Goal: Information Seeking & Learning: Learn about a topic

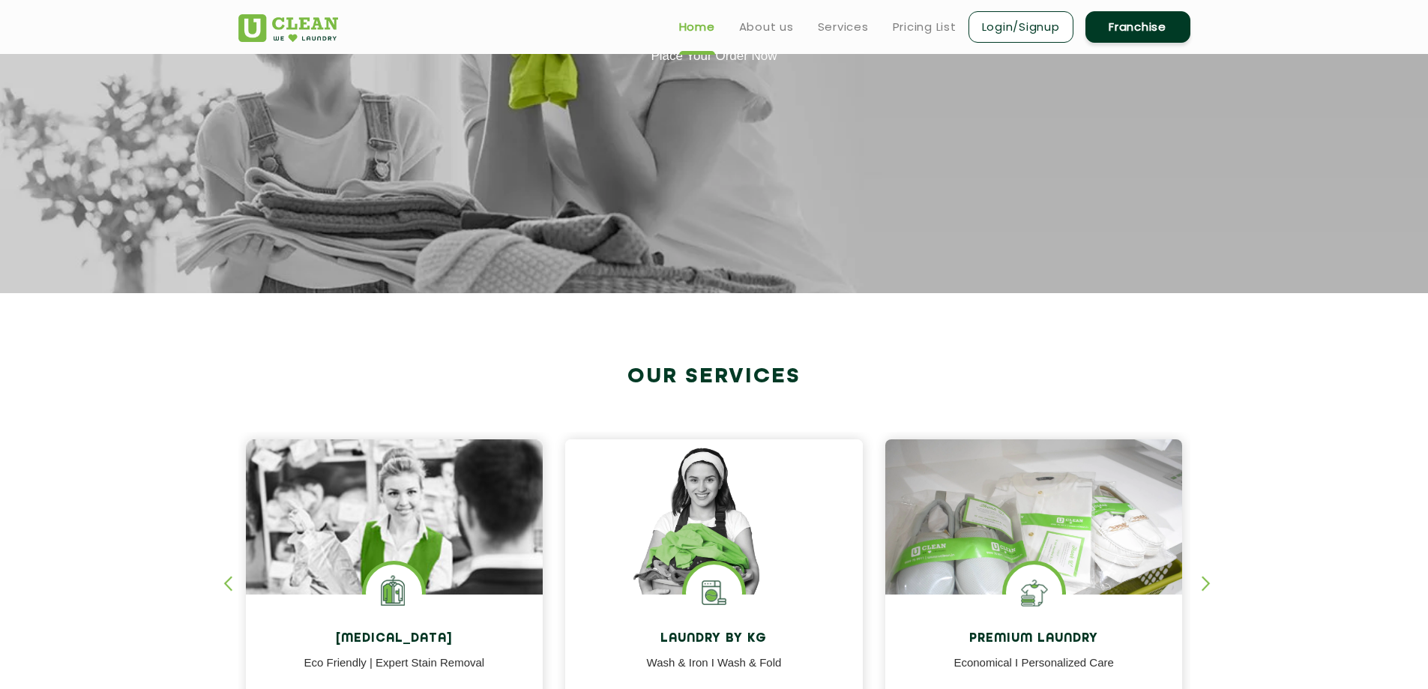
scroll to position [75, 0]
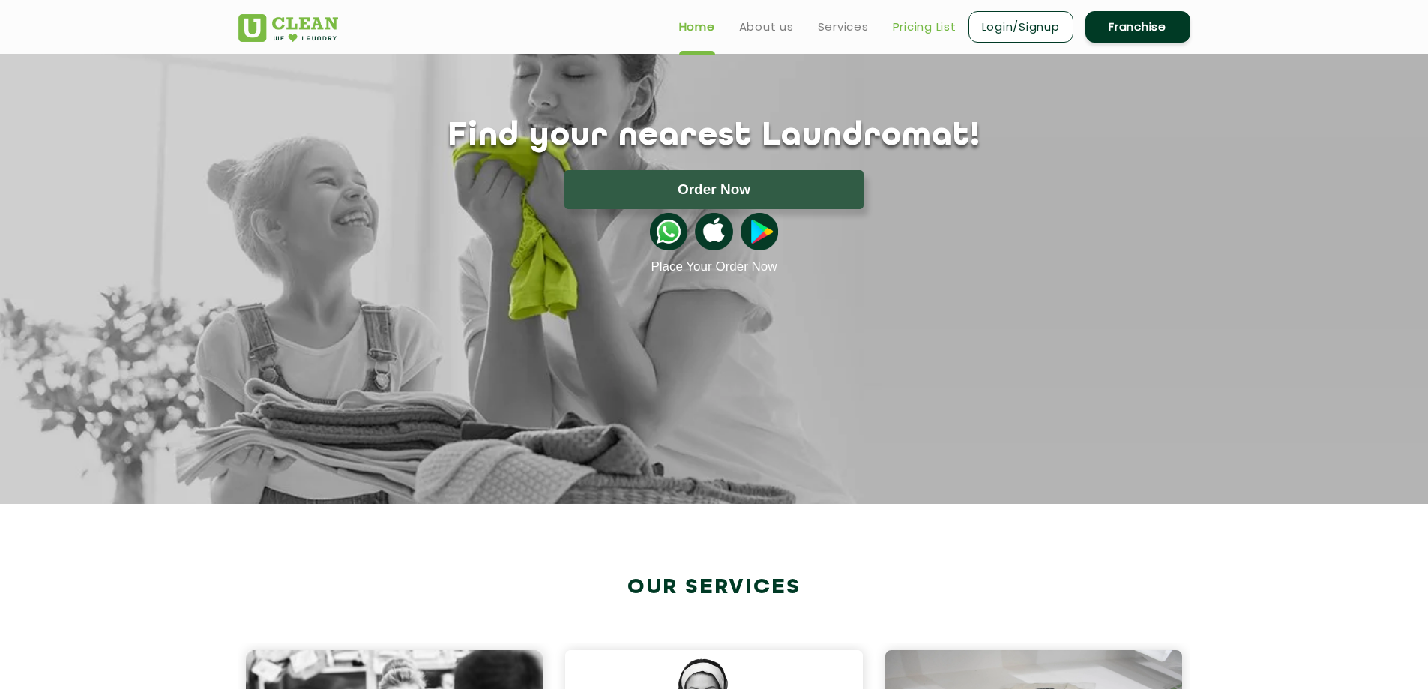
click at [928, 31] on link "Pricing List" at bounding box center [925, 27] width 64 height 18
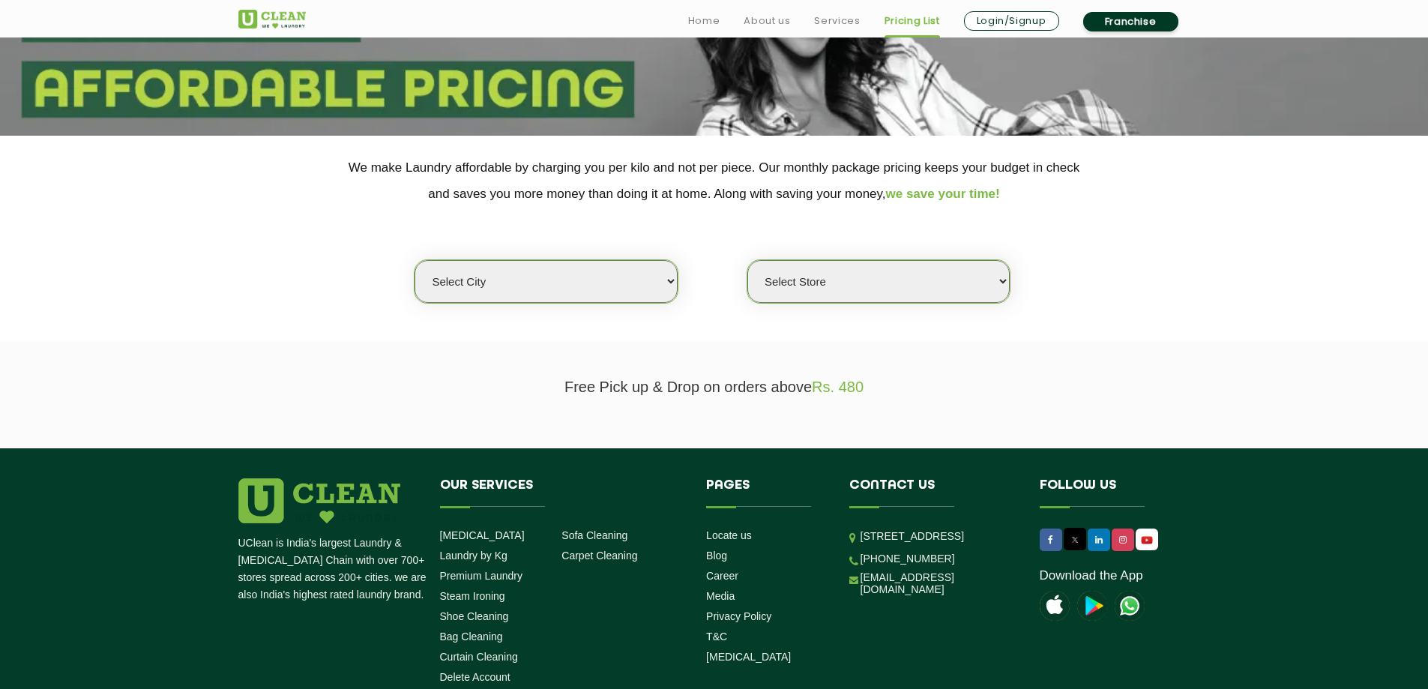
scroll to position [225, 0]
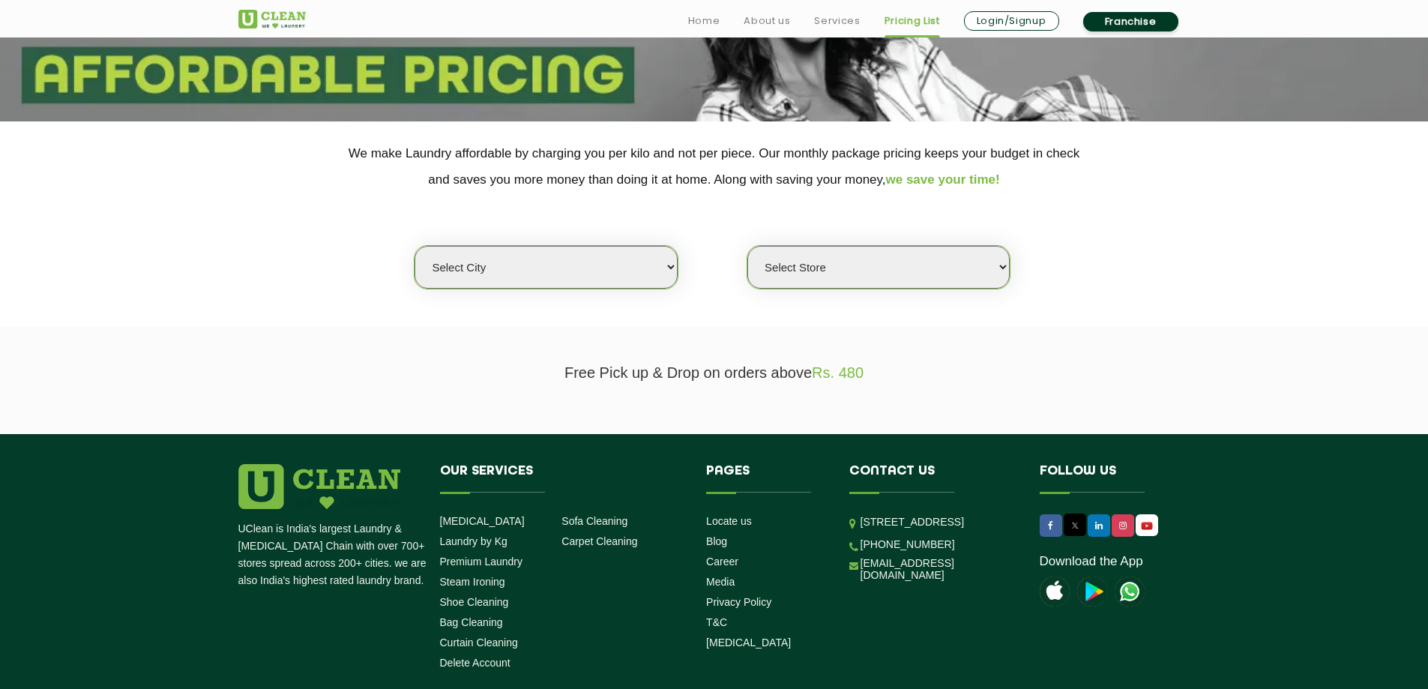
click at [622, 275] on select "Select city [GEOGRAPHIC_DATA] [GEOGRAPHIC_DATA] [GEOGRAPHIC_DATA] [GEOGRAPHIC_D…" at bounding box center [546, 267] width 262 height 43
click at [415, 246] on select "Select city [GEOGRAPHIC_DATA] [GEOGRAPHIC_DATA] [GEOGRAPHIC_DATA] [GEOGRAPHIC_D…" at bounding box center [546, 267] width 262 height 43
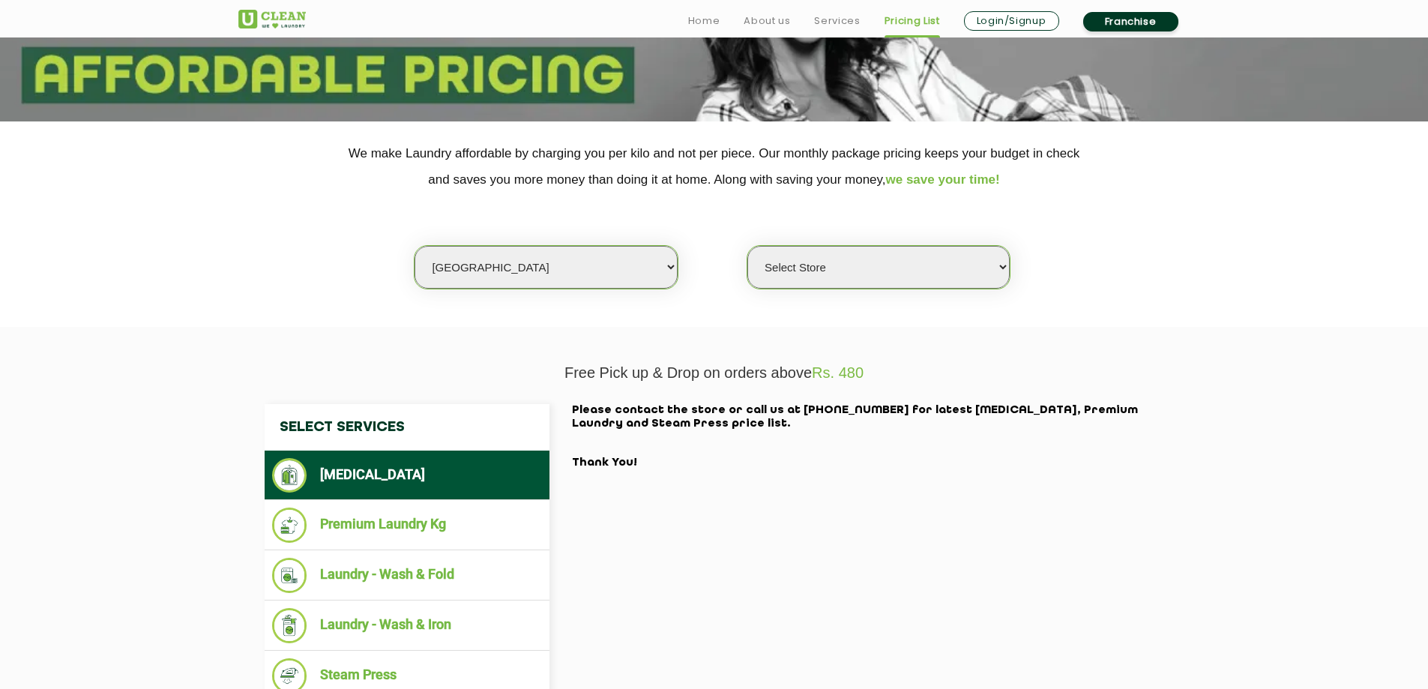
click at [895, 268] on select "Select Store" at bounding box center [878, 267] width 262 height 43
click at [747, 246] on select "Select Store" at bounding box center [878, 267] width 262 height 43
click at [906, 272] on select "Select Store" at bounding box center [878, 267] width 262 height 43
click at [907, 271] on select "Select Store" at bounding box center [878, 267] width 262 height 43
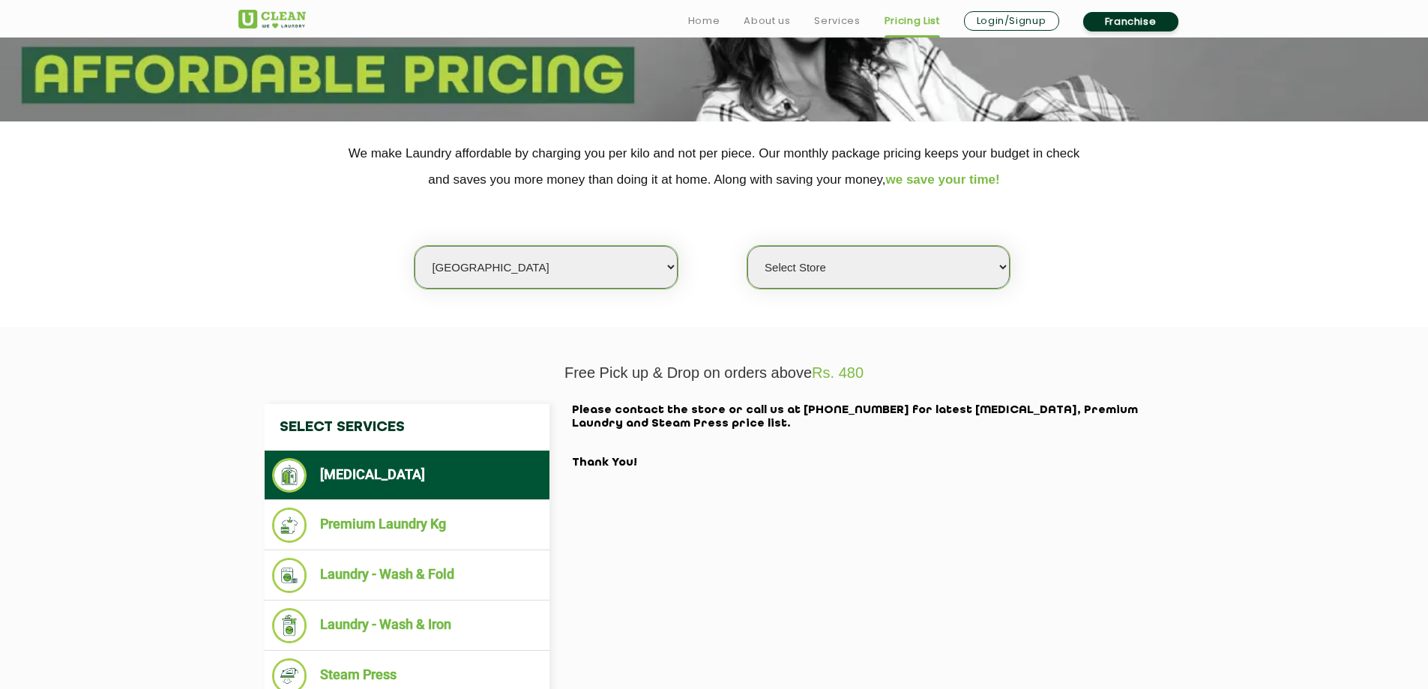
click at [907, 271] on select "Select Store" at bounding box center [878, 267] width 262 height 43
drag, startPoint x: 907, startPoint y: 271, endPoint x: 829, endPoint y: 271, distance: 78.0
click at [907, 271] on select "Select Store" at bounding box center [878, 267] width 262 height 43
click at [631, 269] on select "Select city [GEOGRAPHIC_DATA] [GEOGRAPHIC_DATA] [GEOGRAPHIC_DATA] [GEOGRAPHIC_D…" at bounding box center [546, 267] width 262 height 43
select select "12"
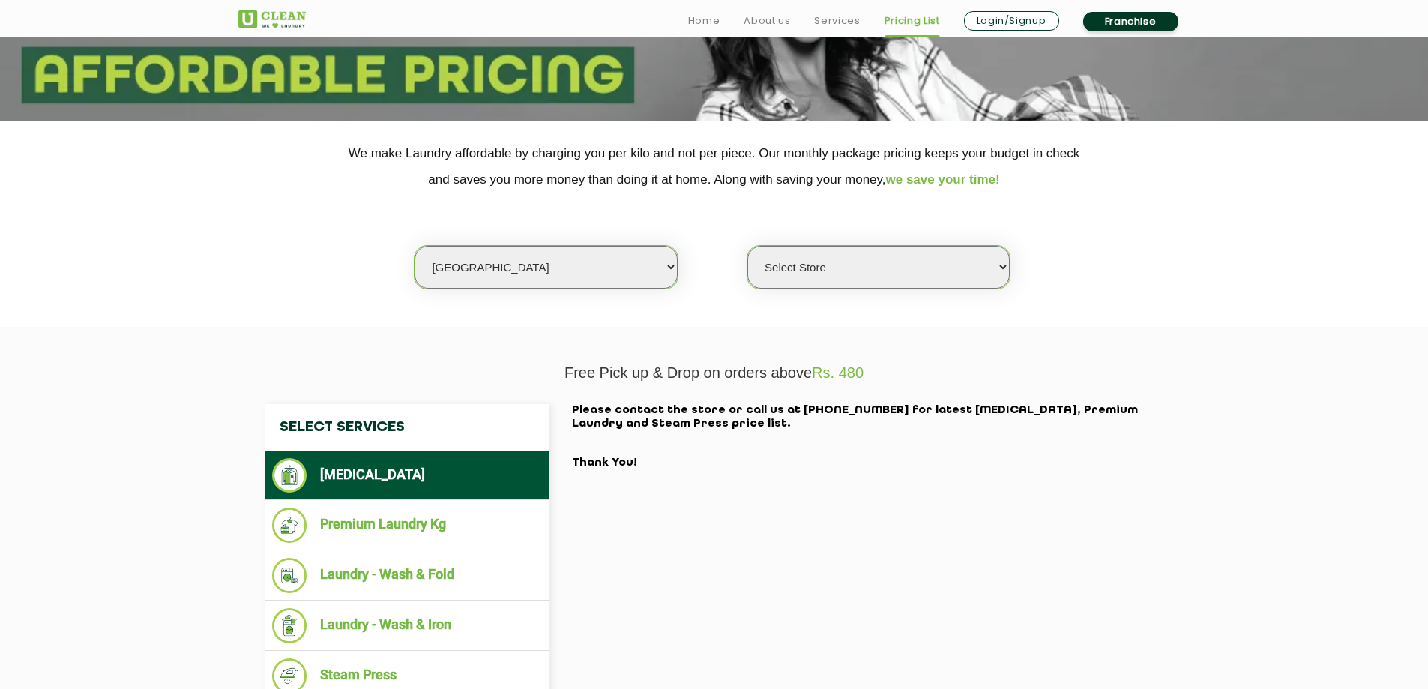
click at [415, 246] on select "Select city [GEOGRAPHIC_DATA] [GEOGRAPHIC_DATA] [GEOGRAPHIC_DATA] [GEOGRAPHIC_D…" at bounding box center [546, 267] width 262 height 43
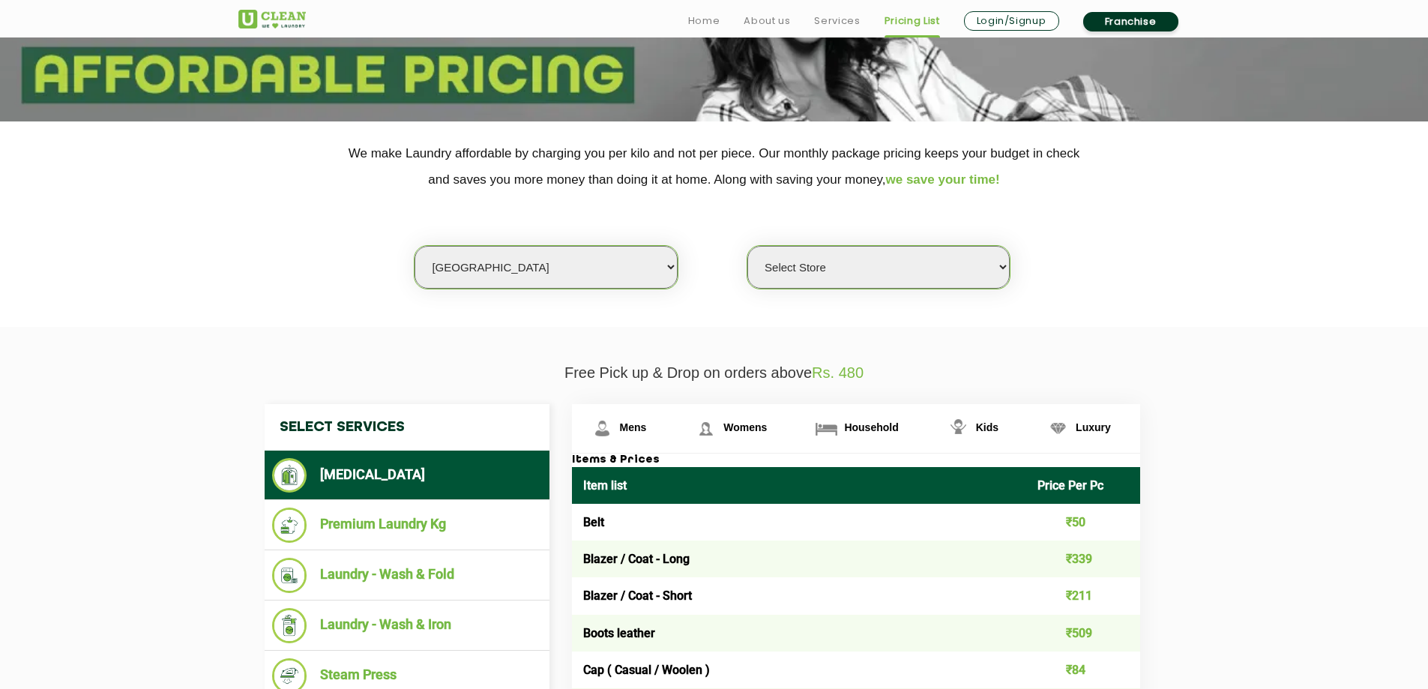
click at [807, 267] on select "Select Store UClean Shivranjani" at bounding box center [878, 267] width 262 height 43
select select "25"
click at [747, 246] on select "Select Store UClean Shivranjani" at bounding box center [878, 267] width 262 height 43
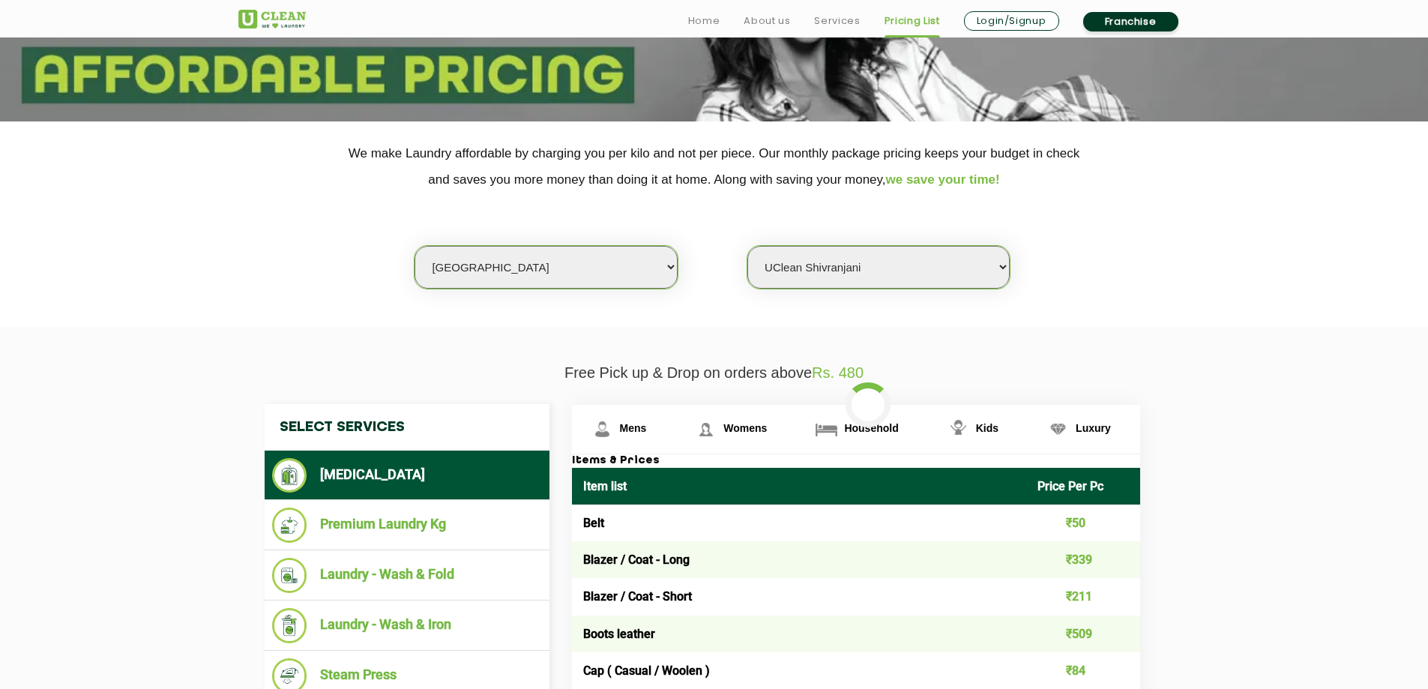
click at [795, 312] on section "We make Laundry affordable by charging you per kilo and not per piece. Our mont…" at bounding box center [714, 223] width 1428 height 205
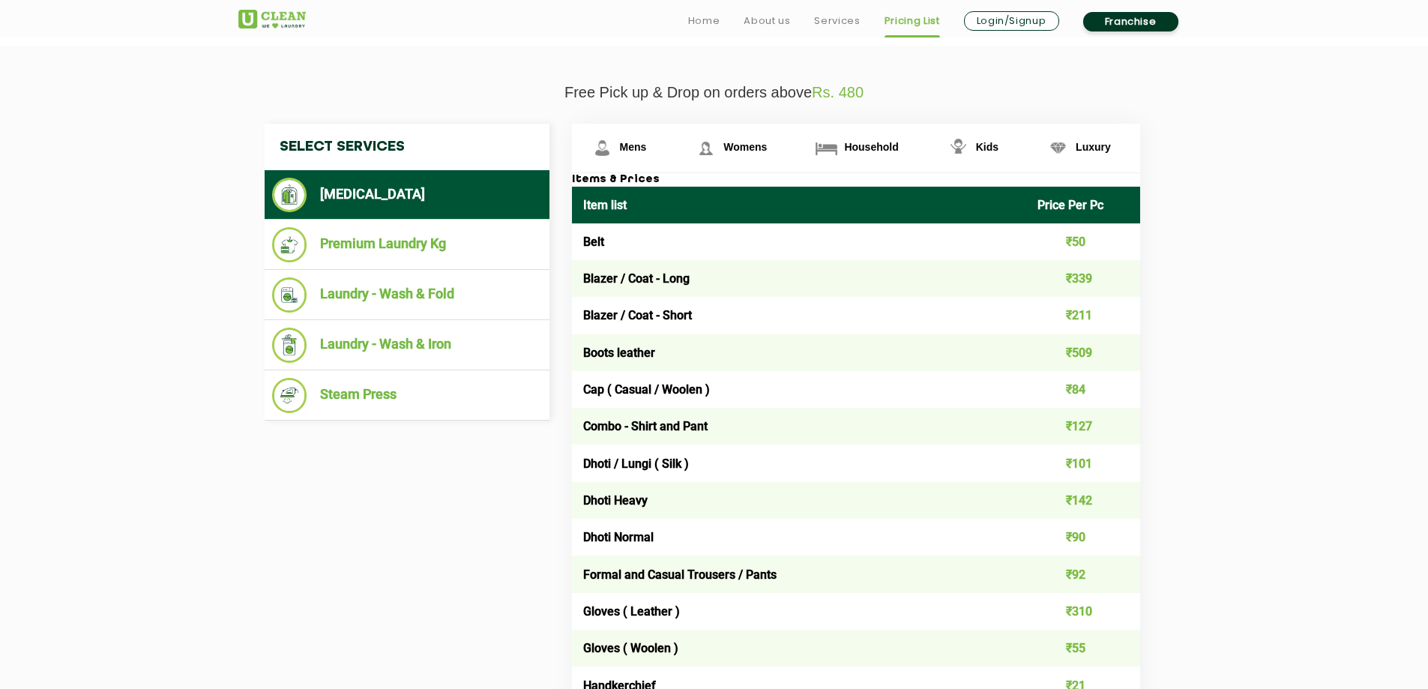
scroll to position [525, 0]
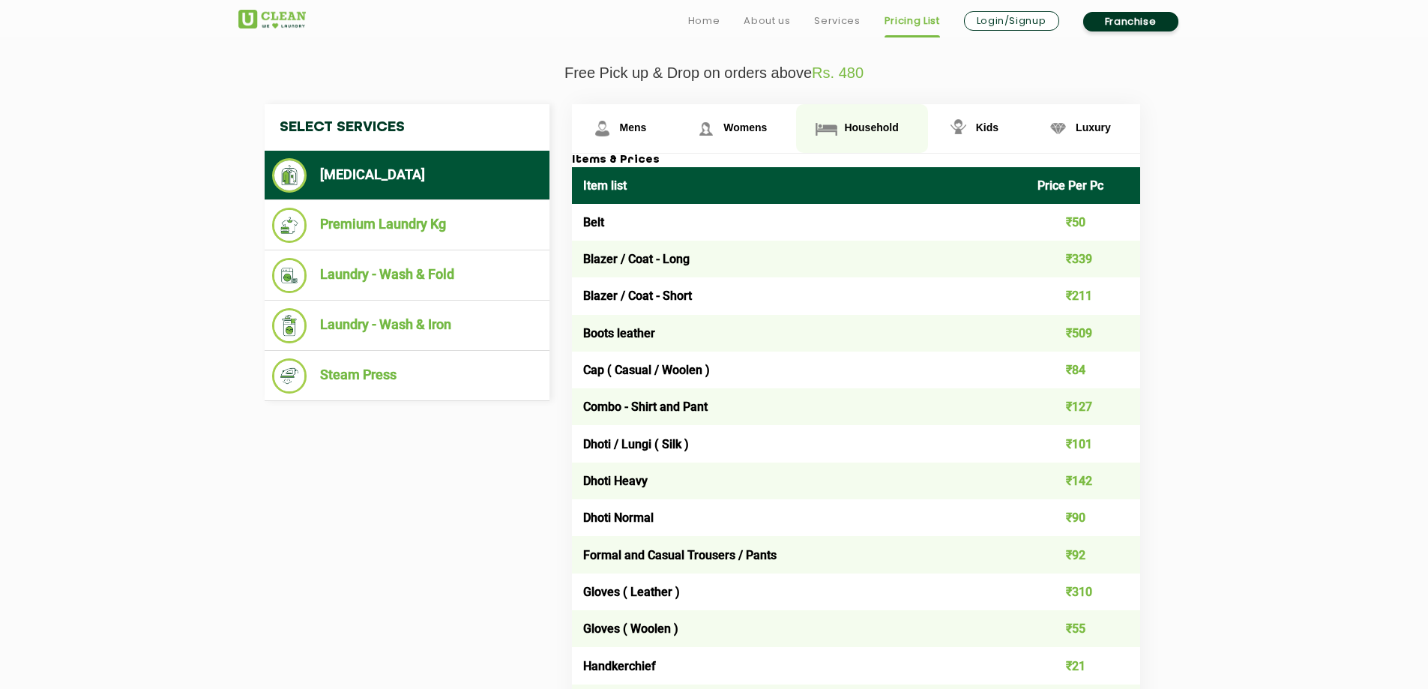
click at [874, 131] on span "Household" at bounding box center [871, 127] width 54 height 12
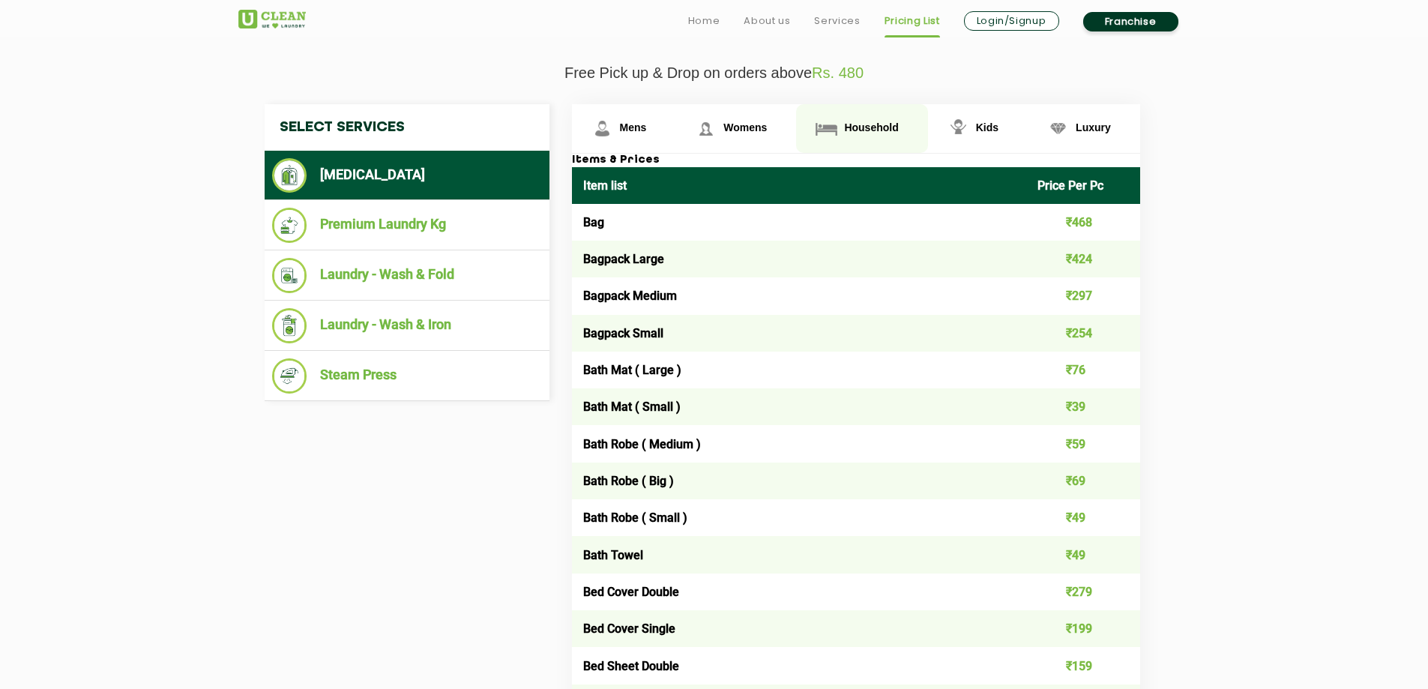
click at [874, 131] on span "Household" at bounding box center [871, 127] width 54 height 12
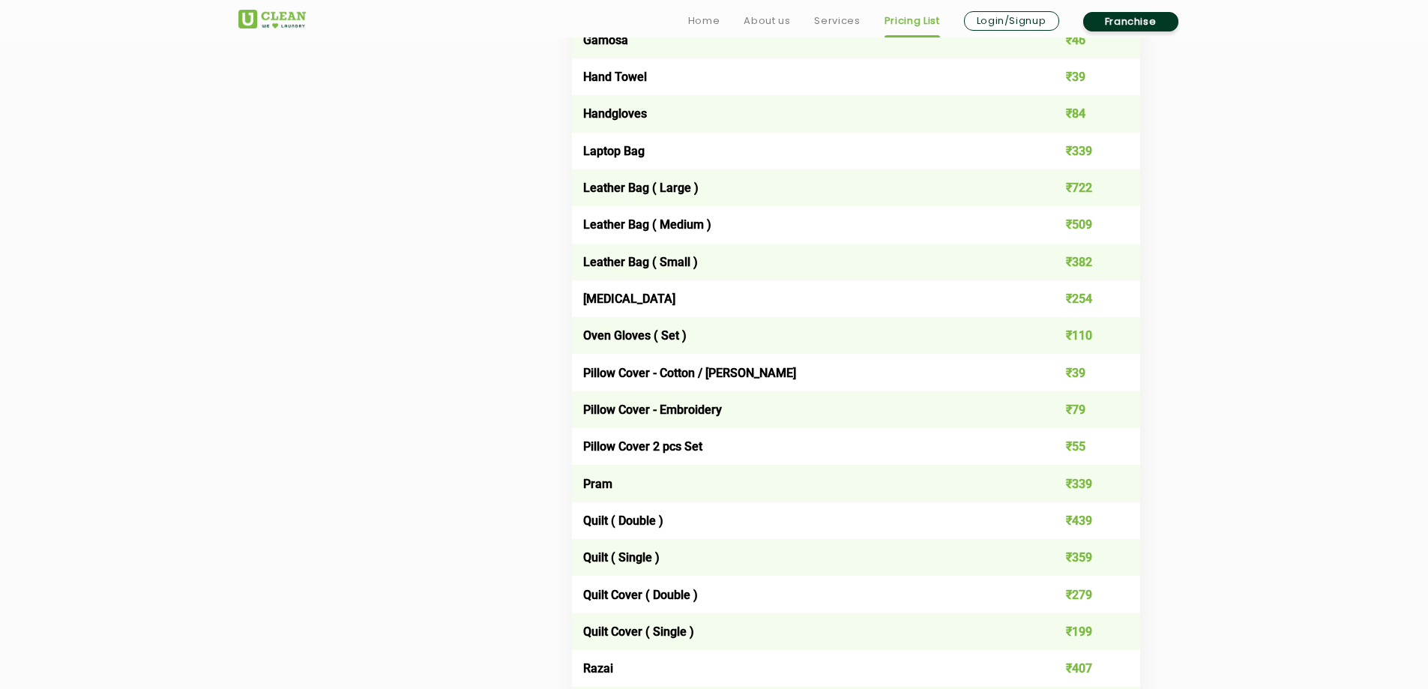
scroll to position [2174, 0]
